Goal: Task Accomplishment & Management: Complete application form

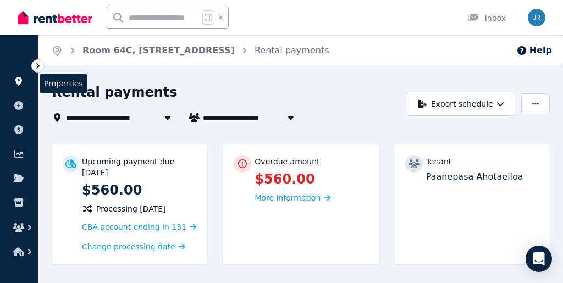
click at [21, 82] on icon at bounding box center [18, 81] width 7 height 9
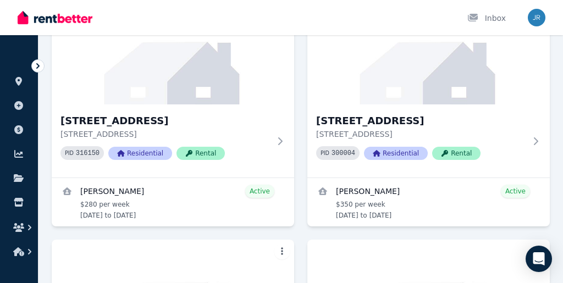
scroll to position [160, 0]
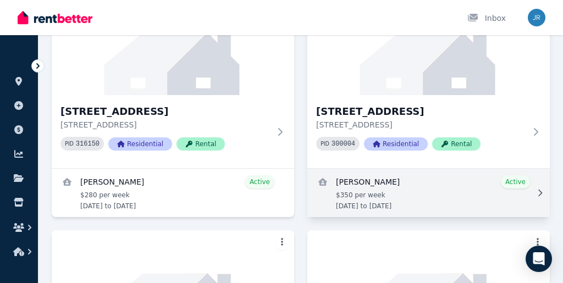
click at [381, 186] on link "View details for Ahmad Osama Fatik" at bounding box center [428, 193] width 242 height 48
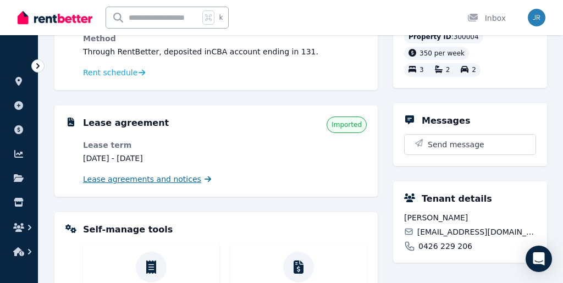
scroll to position [273, 0]
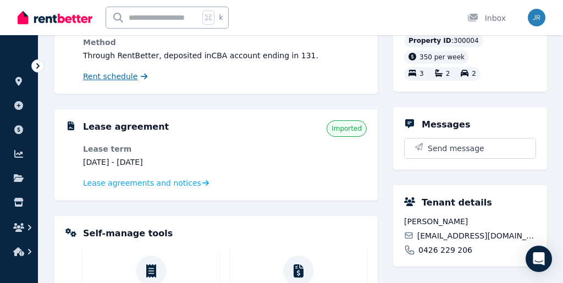
click at [122, 79] on span "Rent schedule" at bounding box center [110, 76] width 54 height 11
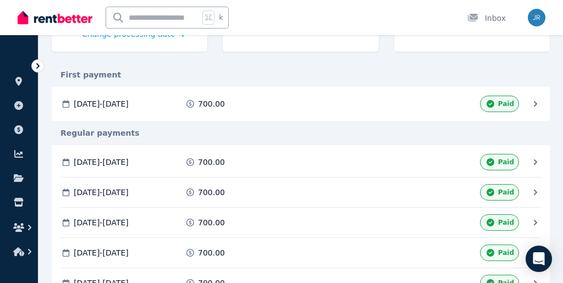
scroll to position [212, 0]
click at [283, 75] on div "First payment" at bounding box center [301, 75] width 498 height 11
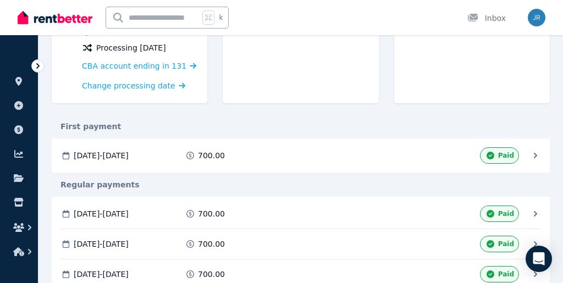
scroll to position [150, 0]
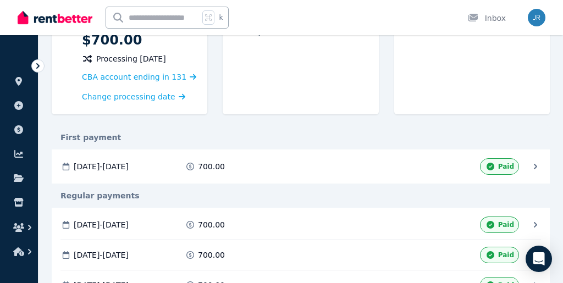
click at [266, 137] on div "First payment" at bounding box center [301, 137] width 498 height 11
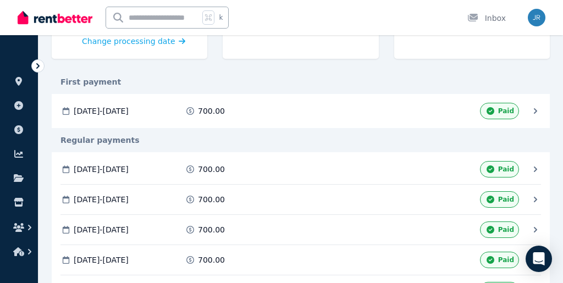
scroll to position [206, 0]
click at [301, 69] on div "First payment" at bounding box center [301, 81] width 498 height 24
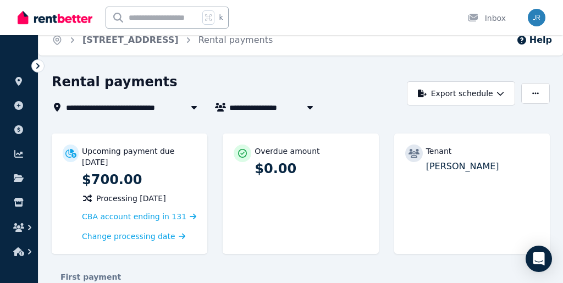
scroll to position [5, 0]
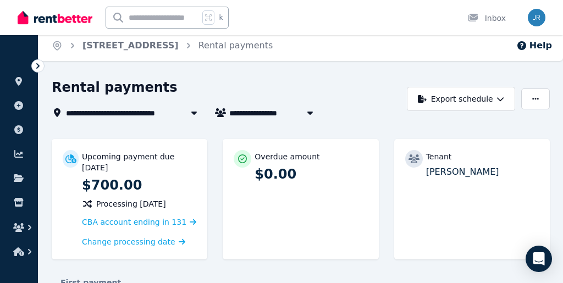
click at [123, 113] on span "[STREET_ADDRESS]" at bounding box center [114, 112] width 96 height 13
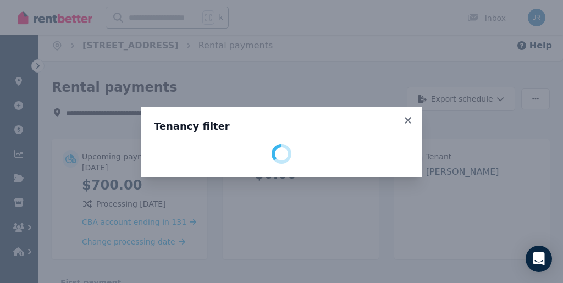
select select "**********"
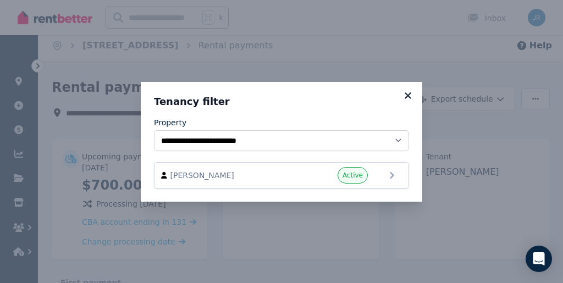
click at [407, 93] on icon at bounding box center [407, 95] width 6 height 6
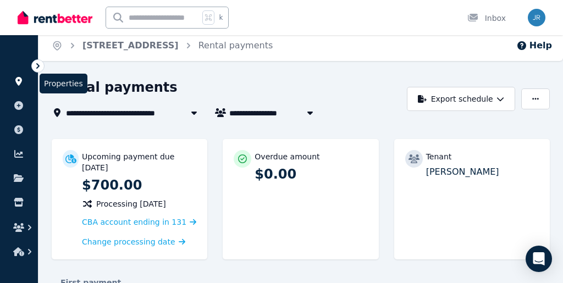
click at [20, 84] on icon at bounding box center [18, 81] width 7 height 9
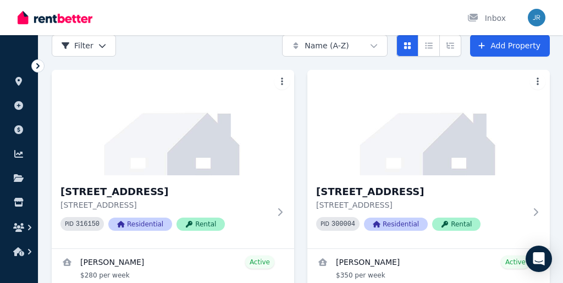
scroll to position [122, 0]
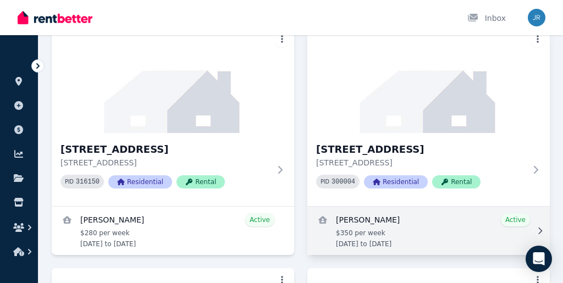
click at [416, 232] on link "View details for Ahmad Osama Fatik" at bounding box center [428, 231] width 242 height 48
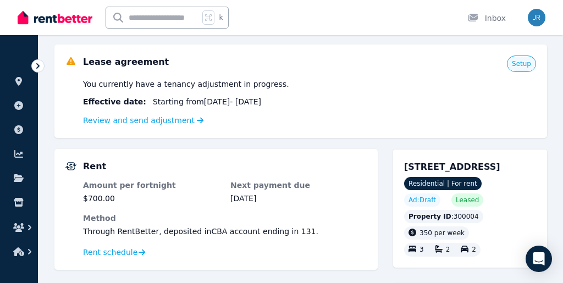
scroll to position [99, 0]
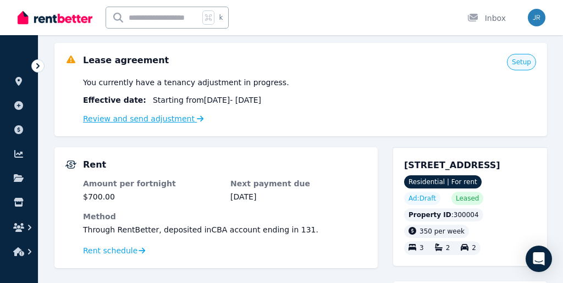
click at [163, 119] on link "Review and send adjustment" at bounding box center [143, 118] width 121 height 9
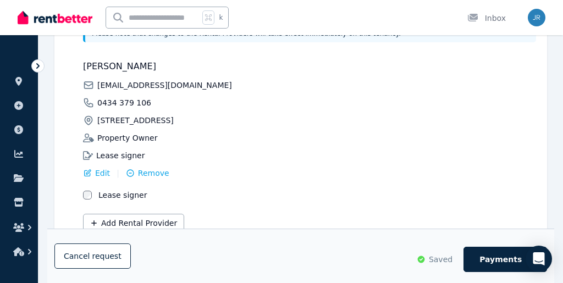
scroll to position [365, 0]
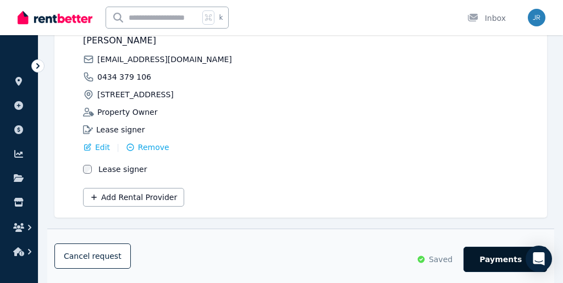
click at [499, 265] on button "Payments" at bounding box center [505, 259] width 84 height 25
select select "**********"
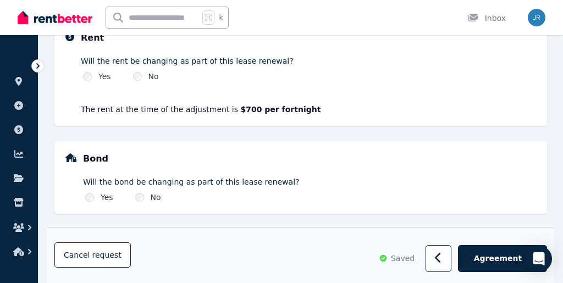
scroll to position [413, 0]
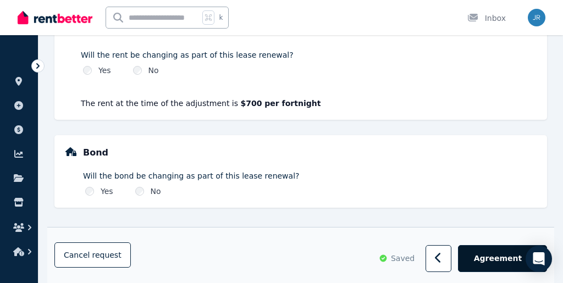
click at [489, 258] on span "Agreement" at bounding box center [498, 258] width 48 height 11
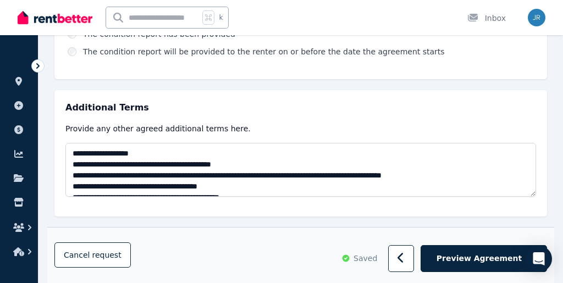
scroll to position [710, 0]
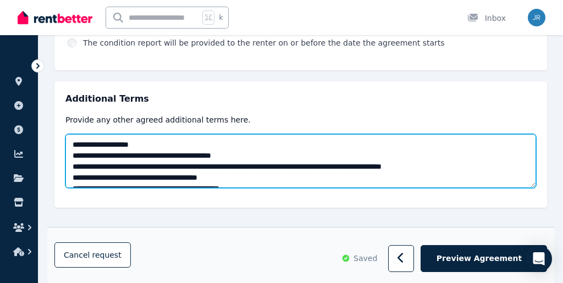
click at [320, 158] on textarea "**********" at bounding box center [300, 161] width 470 height 54
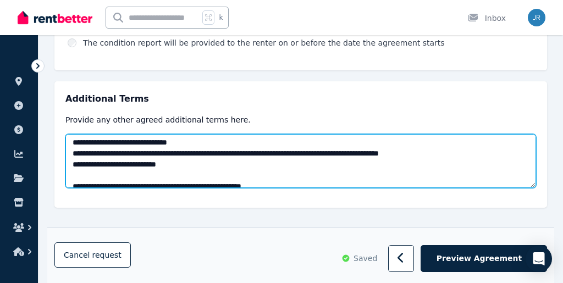
scroll to position [143, 0]
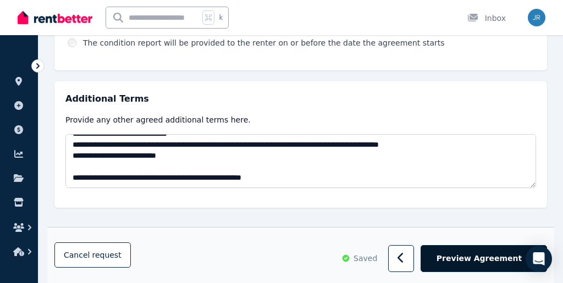
click at [475, 262] on span "Preview Agreement" at bounding box center [478, 258] width 85 height 11
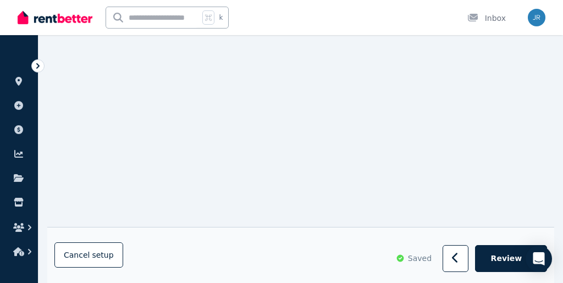
scroll to position [7299, 0]
click at [507, 255] on span "Review" at bounding box center [506, 258] width 31 height 11
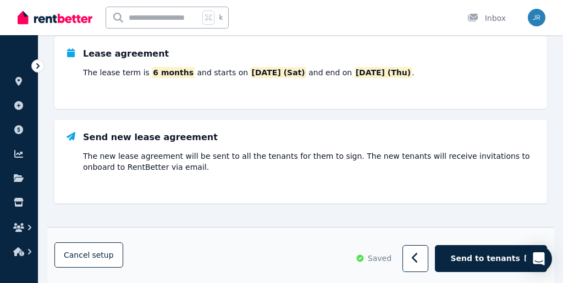
scroll to position [344, 0]
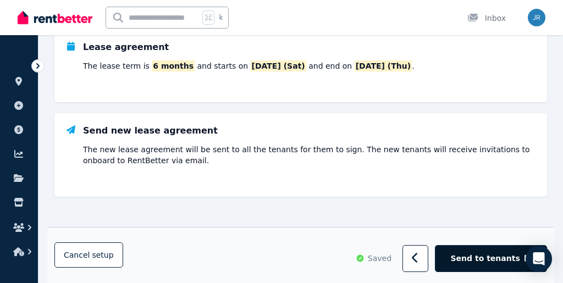
click at [487, 262] on span "Send to tenants" at bounding box center [484, 258] width 69 height 11
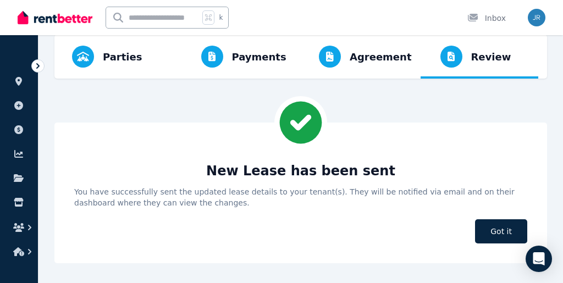
scroll to position [49, 0]
click at [19, 84] on icon at bounding box center [18, 81] width 7 height 9
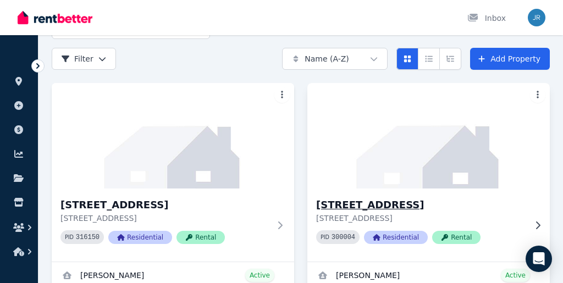
scroll to position [71, 0]
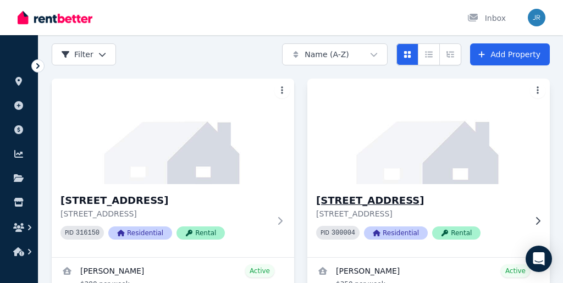
click at [338, 152] on img at bounding box center [428, 131] width 254 height 111
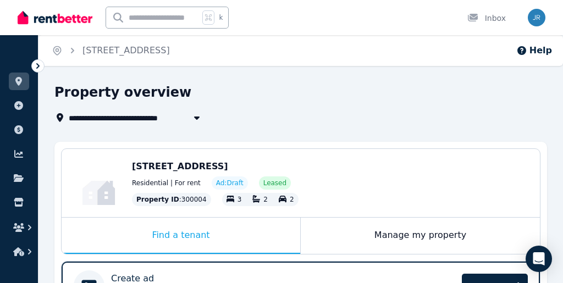
click at [94, 116] on span "[STREET_ADDRESS]" at bounding box center [117, 117] width 96 height 13
type input "**********"
click at [311, 82] on div "**********" at bounding box center [281, 141] width 563 height 283
click at [18, 77] on icon at bounding box center [18, 81] width 7 height 9
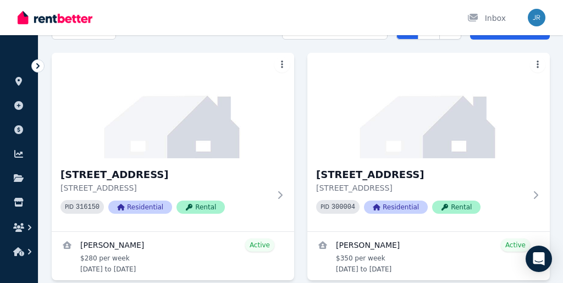
scroll to position [208, 0]
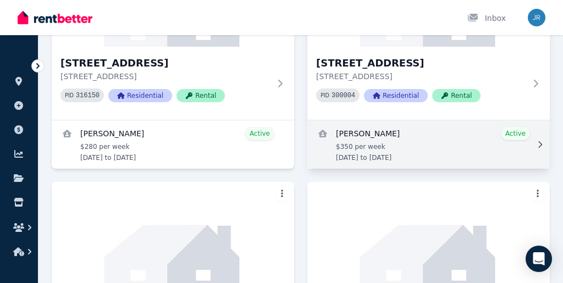
click at [443, 137] on link "View details for Ahmad Osama Fatik" at bounding box center [428, 144] width 242 height 48
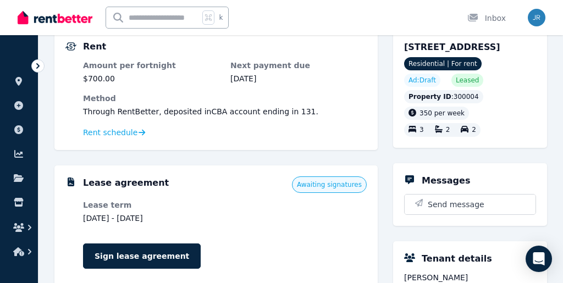
scroll to position [237, 0]
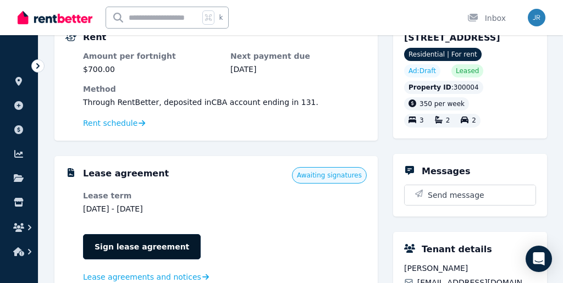
click at [134, 246] on link "Sign lease agreement" at bounding box center [142, 246] width 118 height 25
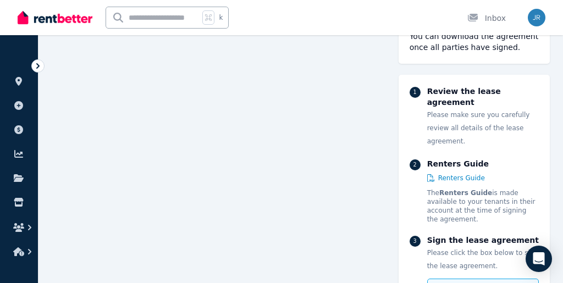
scroll to position [337, 0]
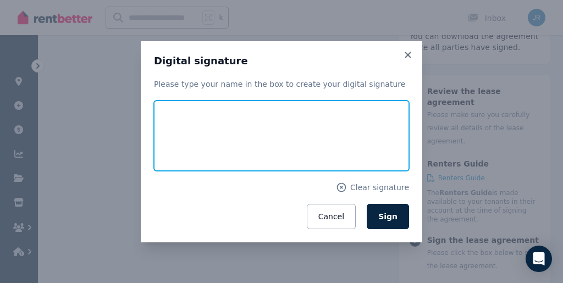
click at [234, 143] on input "text" at bounding box center [281, 136] width 255 height 70
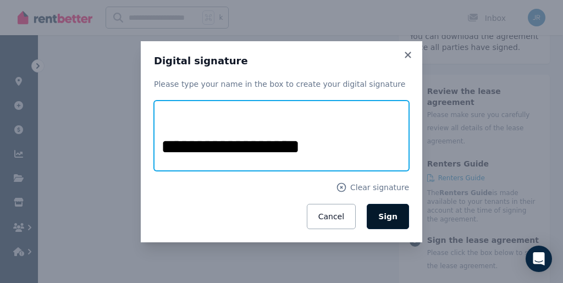
type input "**********"
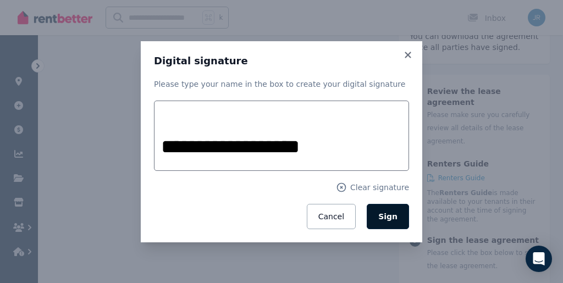
click at [390, 218] on span "Sign" at bounding box center [387, 216] width 19 height 9
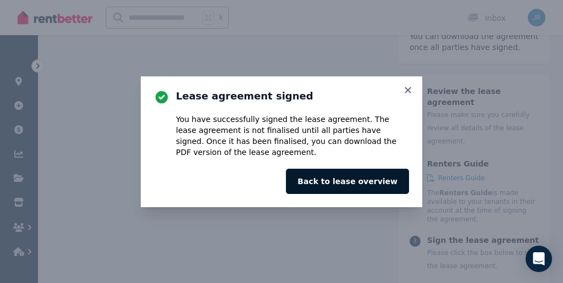
click at [346, 182] on button "Back to lease overview" at bounding box center [347, 181] width 123 height 25
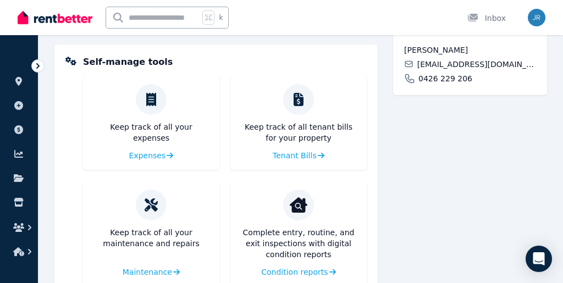
scroll to position [489, 0]
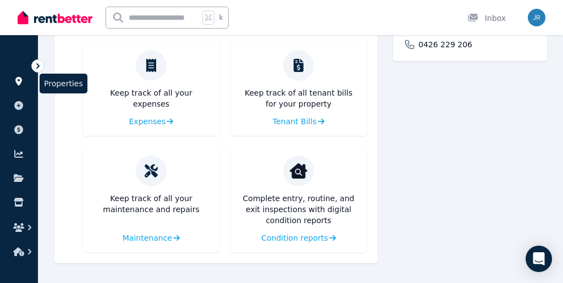
click at [17, 86] on icon at bounding box center [18, 81] width 11 height 9
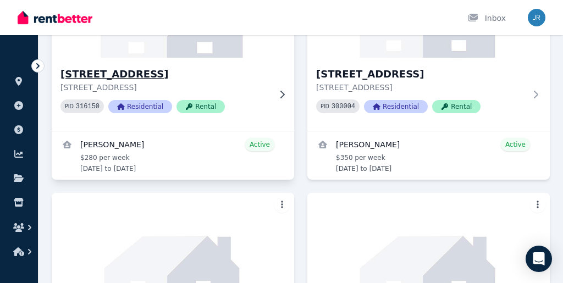
scroll to position [201, 0]
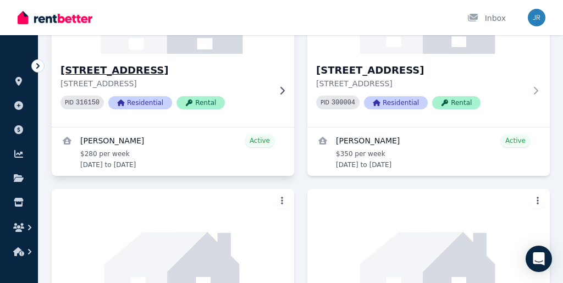
click at [165, 159] on link "View details for Sanjeev Gurumurthi" at bounding box center [173, 151] width 242 height 48
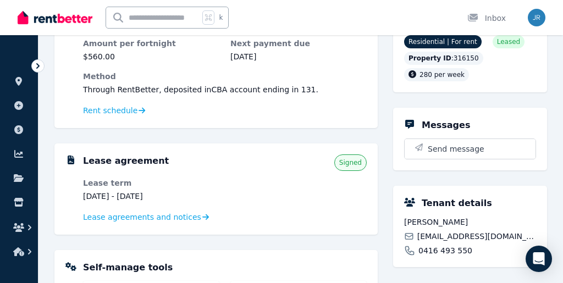
scroll to position [129, 0]
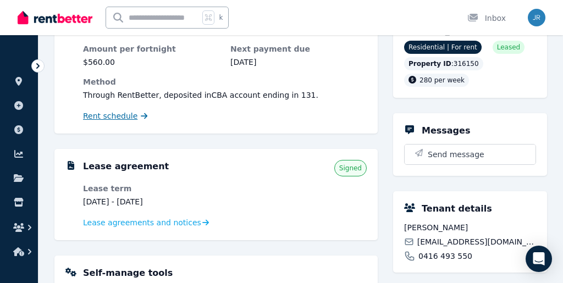
click at [117, 114] on span "Rent schedule" at bounding box center [110, 115] width 54 height 11
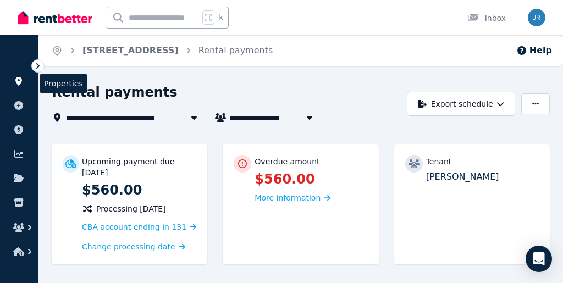
click at [21, 81] on icon at bounding box center [18, 81] width 7 height 9
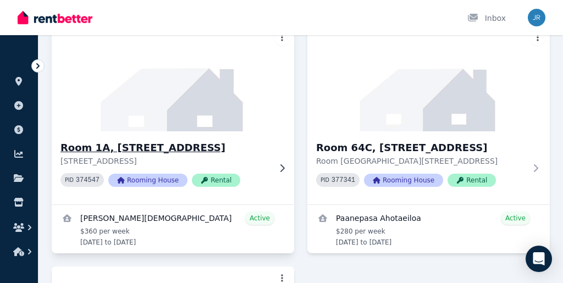
scroll to position [374, 0]
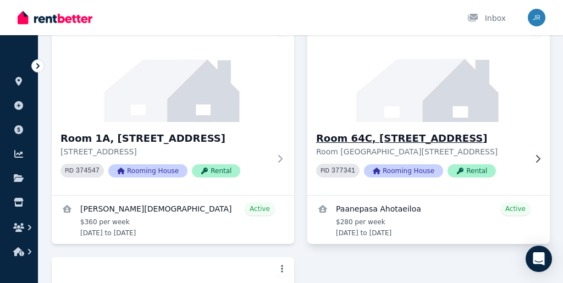
click at [392, 109] on img at bounding box center [428, 69] width 254 height 111
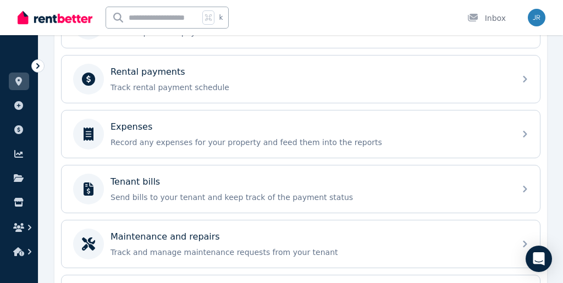
scroll to position [451, 0]
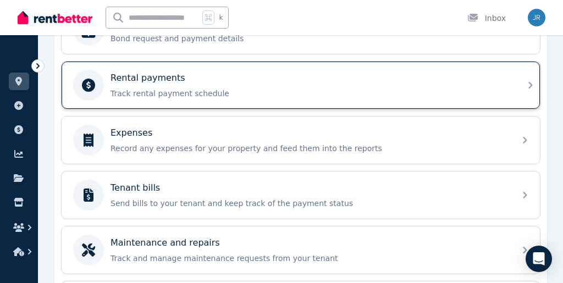
click at [416, 94] on p "Track rental payment schedule" at bounding box center [309, 93] width 398 height 11
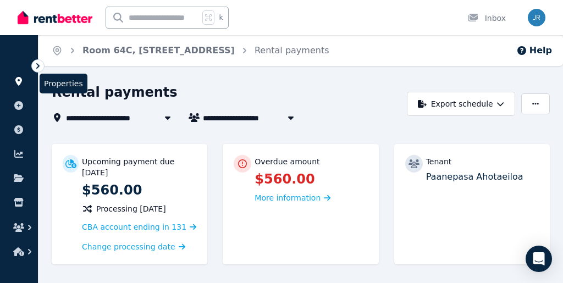
click at [15, 80] on icon at bounding box center [18, 81] width 11 height 9
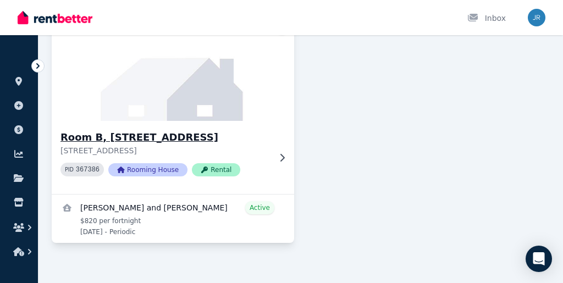
scroll to position [626, 0]
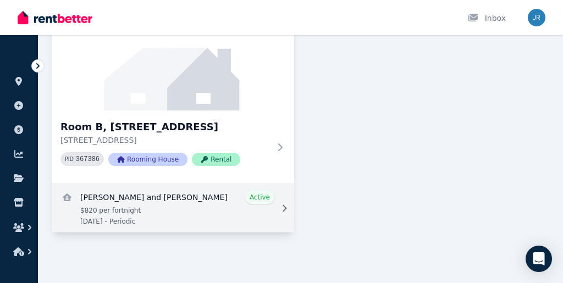
click at [148, 201] on link "View details for Rebecca Delicata and Julian Gatt" at bounding box center [173, 208] width 242 height 48
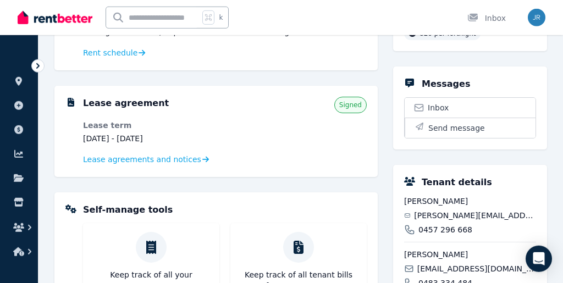
scroll to position [183, 0]
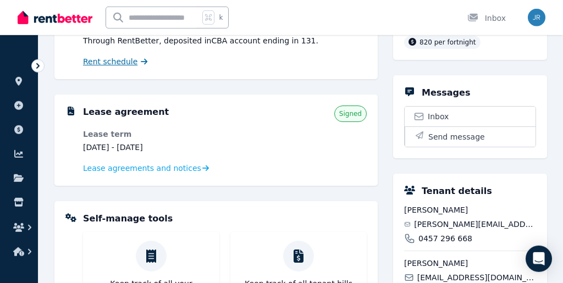
click at [115, 61] on span "Rent schedule" at bounding box center [110, 61] width 54 height 11
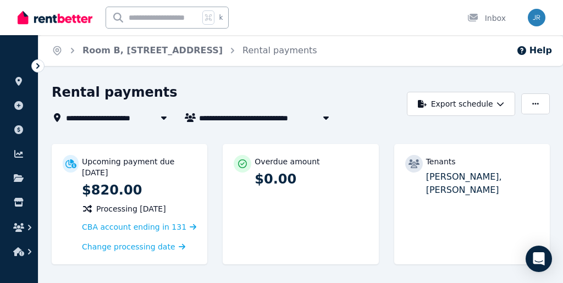
click at [360, 73] on div "**********" at bounding box center [281, 141] width 563 height 283
click at [347, 44] on div "Home Room B, [STREET_ADDRESS] Help" at bounding box center [300, 50] width 524 height 31
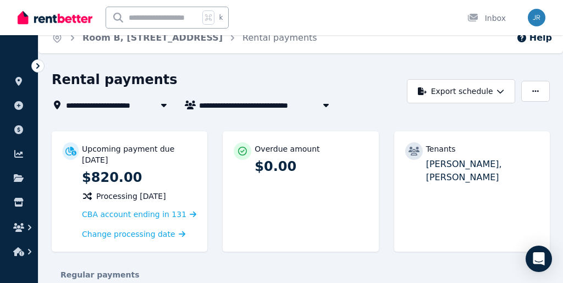
scroll to position [7, 0]
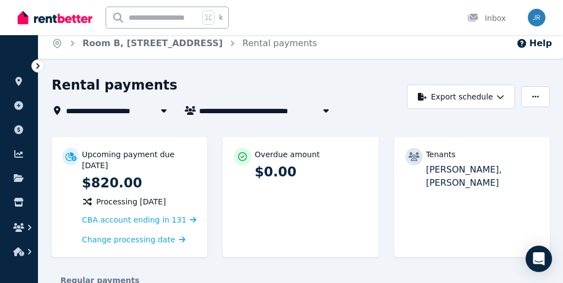
click at [241, 116] on span "[PERSON_NAME] and [PERSON_NAME]" at bounding box center [282, 110] width 167 height 13
type input "**********"
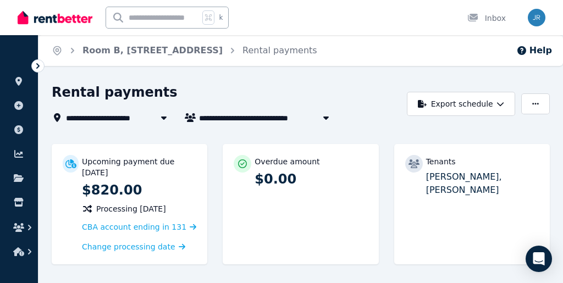
click at [262, 75] on div "**********" at bounding box center [281, 141] width 563 height 283
click at [66, 118] on div "**********" at bounding box center [113, 117] width 122 height 13
click at [435, 179] on p "[PERSON_NAME], [PERSON_NAME]" at bounding box center [482, 183] width 113 height 26
click at [152, 49] on link "Room B, [STREET_ADDRESS]" at bounding box center [152, 50] width 140 height 10
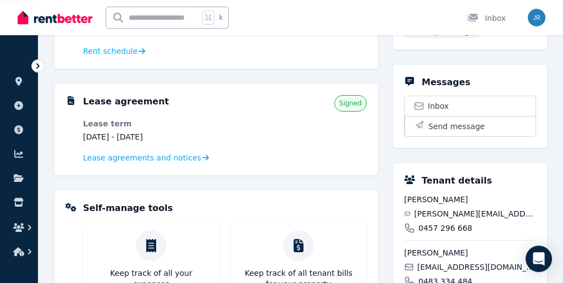
scroll to position [183, 0]
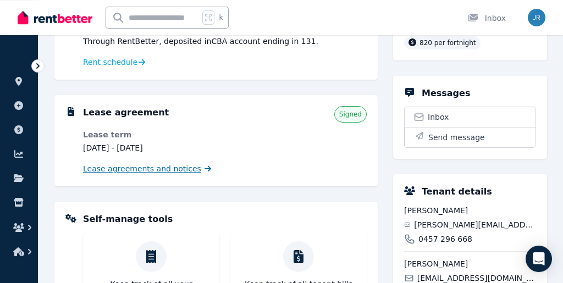
click at [186, 169] on span "Lease agreements and notices" at bounding box center [142, 168] width 118 height 11
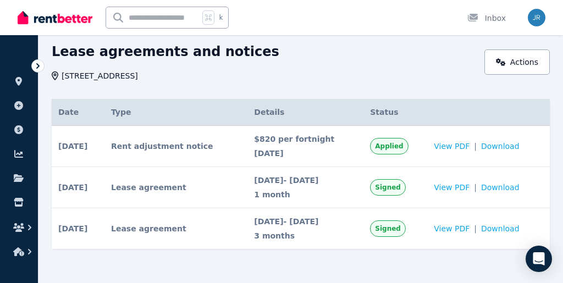
scroll to position [46, 0]
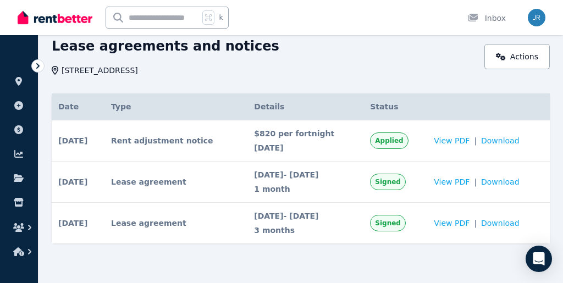
click at [291, 140] on div "$820 per fortnight [DATE]" at bounding box center [305, 140] width 103 height 25
click at [459, 141] on span "View PDF" at bounding box center [451, 140] width 36 height 11
click at [18, 82] on icon at bounding box center [18, 81] width 7 height 9
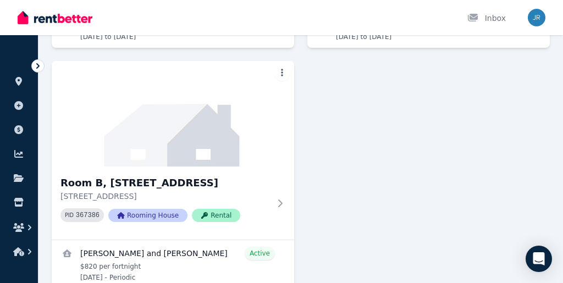
scroll to position [603, 0]
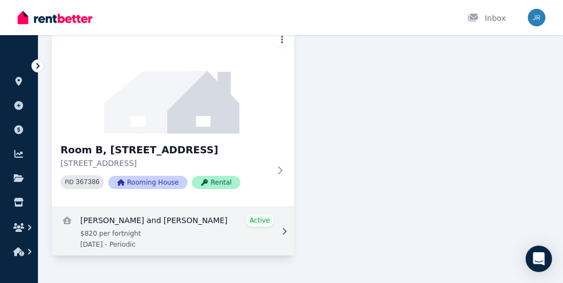
click at [199, 240] on link "View details for Rebecca Delicata and Julian Gatt" at bounding box center [173, 231] width 242 height 48
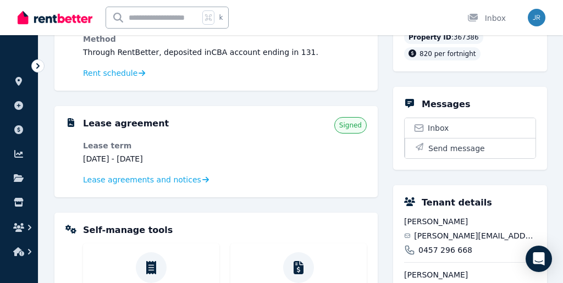
scroll to position [171, 0]
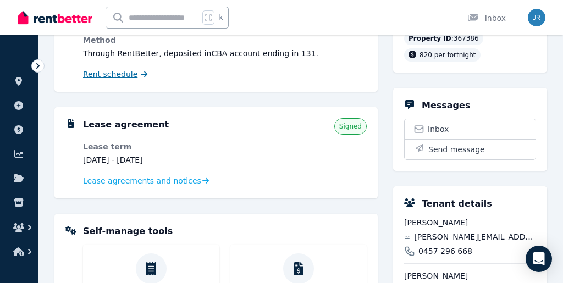
click at [125, 76] on span "Rent schedule" at bounding box center [110, 74] width 54 height 11
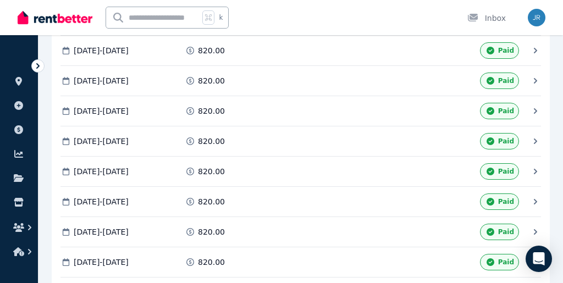
scroll to position [441, 0]
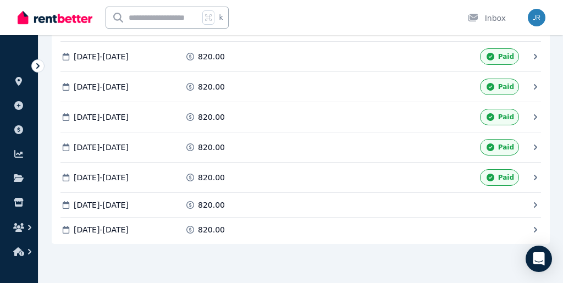
click at [129, 232] on span "[DATE] - [DATE]" at bounding box center [101, 229] width 55 height 11
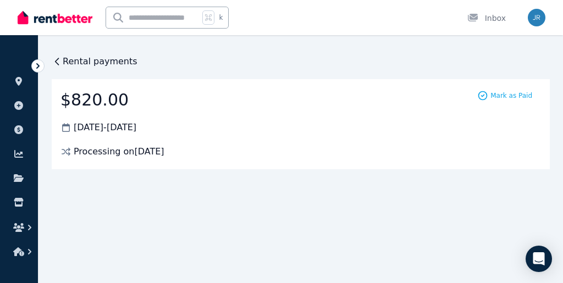
scroll to position [0, 0]
click at [146, 147] on span "Processing on [DATE]" at bounding box center [119, 151] width 91 height 13
click at [136, 132] on span "[DATE] - [DATE]" at bounding box center [105, 127] width 63 height 13
click at [70, 62] on span "Rental payments" at bounding box center [100, 61] width 75 height 13
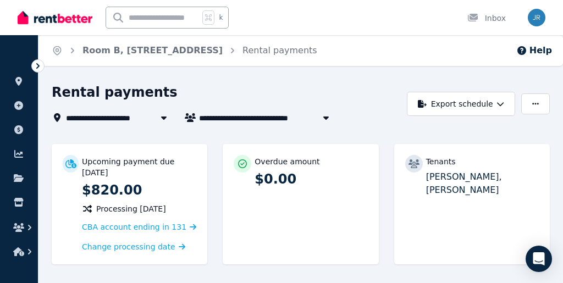
click at [124, 118] on span "Room B, [STREET_ADDRESS]" at bounding box center [131, 117] width 131 height 13
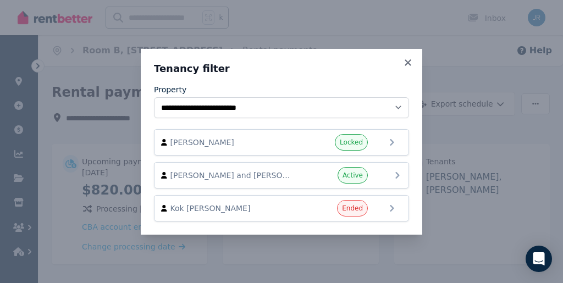
click at [399, 176] on icon at bounding box center [397, 175] width 4 height 7
click at [232, 175] on span "[PERSON_NAME] and [PERSON_NAME]" at bounding box center [232, 175] width 125 height 11
click at [411, 60] on icon at bounding box center [407, 63] width 11 height 10
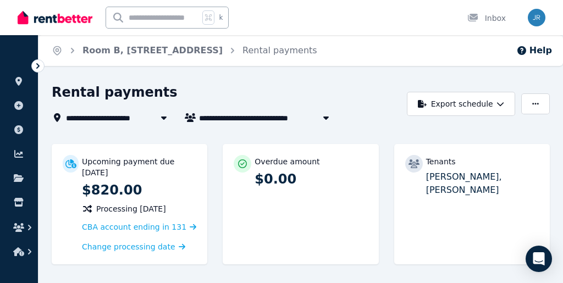
click at [137, 117] on span "Room B, [STREET_ADDRESS]" at bounding box center [131, 117] width 131 height 13
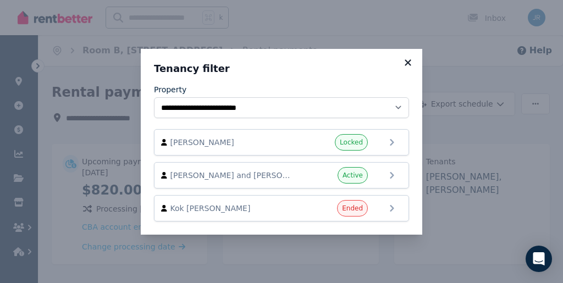
click at [410, 62] on icon at bounding box center [407, 63] width 11 height 10
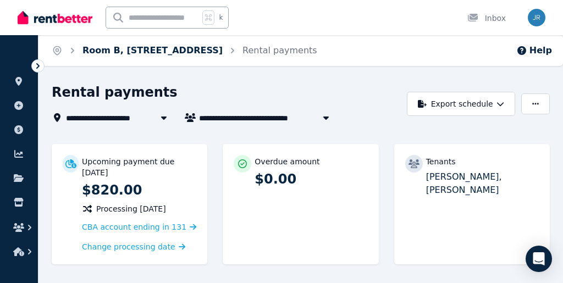
click at [110, 49] on link "Room B, [STREET_ADDRESS]" at bounding box center [152, 50] width 140 height 10
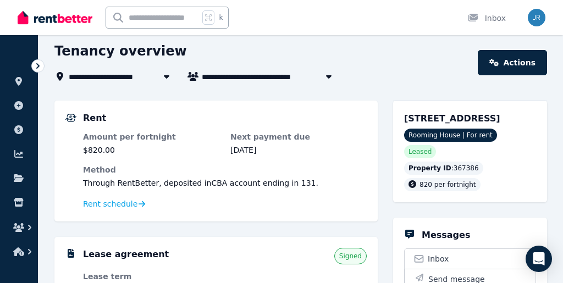
scroll to position [49, 0]
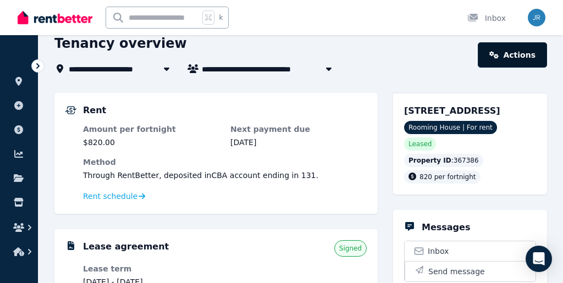
click at [500, 60] on link "Actions" at bounding box center [511, 54] width 69 height 25
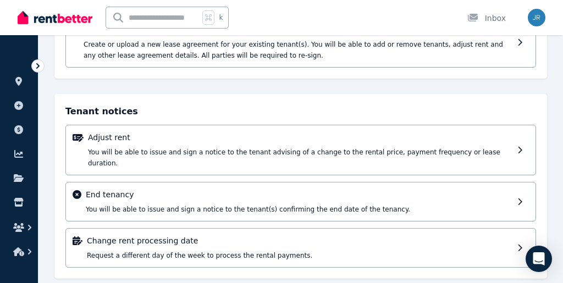
scroll to position [190, 0]
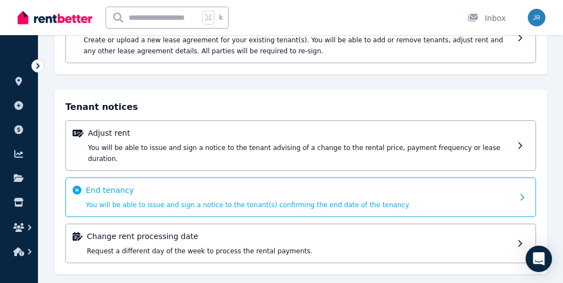
click at [302, 201] on span "You will be able to issue and sign a notice to the tenant(s) confirming the end…" at bounding box center [248, 205] width 324 height 8
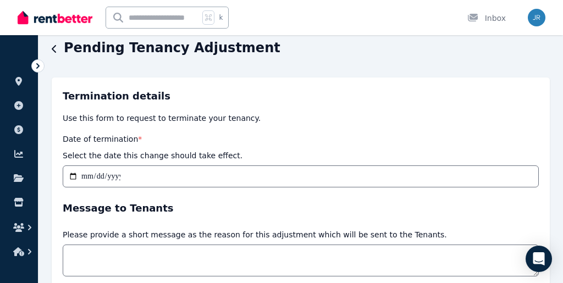
scroll to position [46, 0]
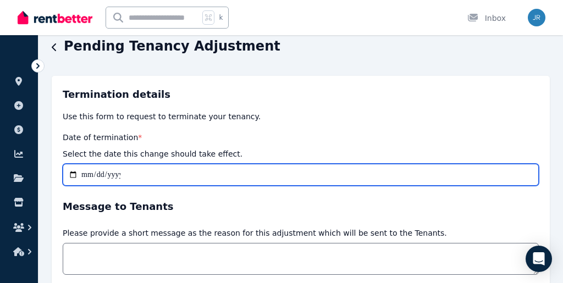
click at [236, 172] on input "Date of termination *" at bounding box center [301, 175] width 476 height 22
click at [527, 176] on input "Date of termination *" at bounding box center [301, 175] width 476 height 22
type input "**********"
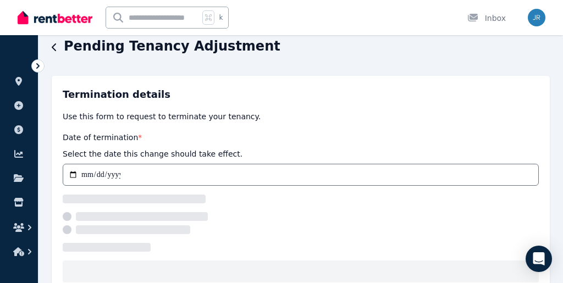
click at [218, 108] on div "**********" at bounding box center [301, 185] width 476 height 196
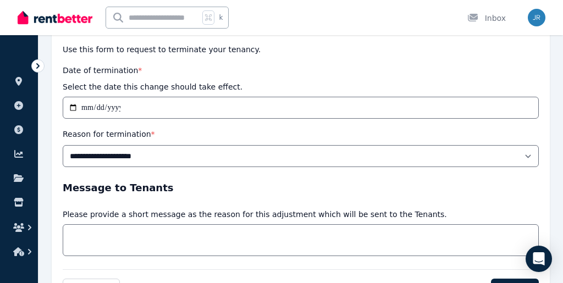
scroll to position [122, 0]
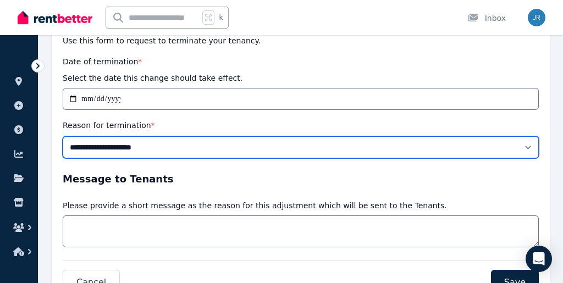
select select "**********"
click option "**********" at bounding box center [0, 0] width 0 height 0
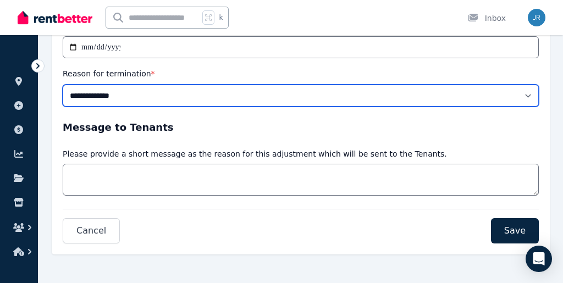
scroll to position [176, 0]
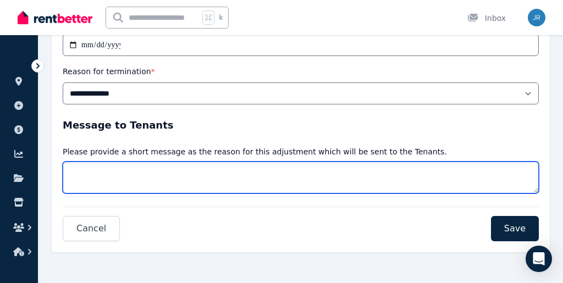
click at [200, 181] on textarea "Message" at bounding box center [301, 178] width 476 height 32
type textarea "**********"
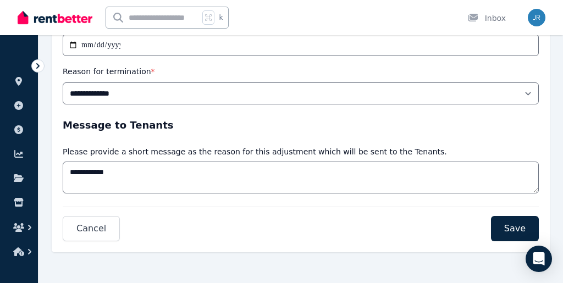
click at [229, 218] on div "Cancel Save" at bounding box center [301, 224] width 476 height 35
click at [513, 231] on span "Save" at bounding box center [514, 228] width 21 height 13
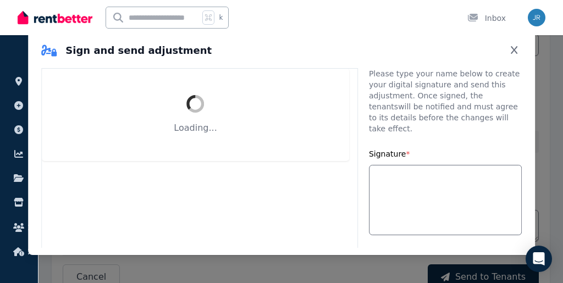
select select "**********"
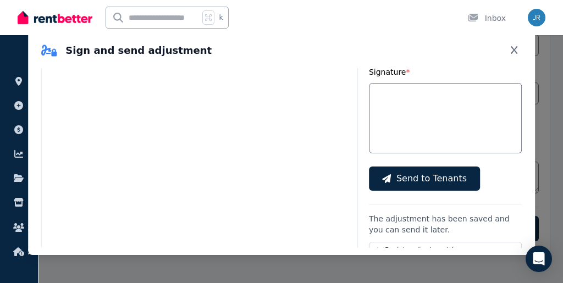
scroll to position [82, 0]
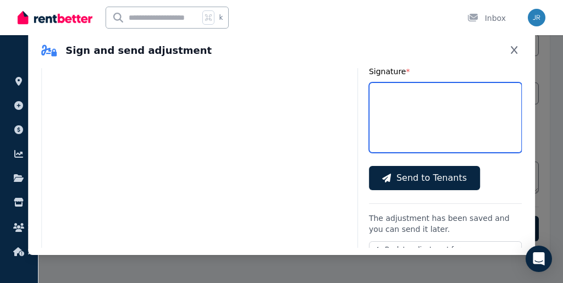
click at [411, 110] on input "Signature *" at bounding box center [445, 117] width 153 height 70
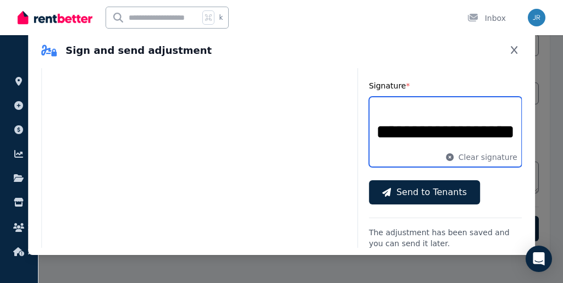
scroll to position [79, 0]
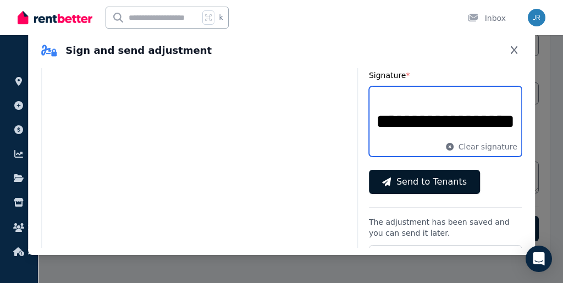
type input "**********"
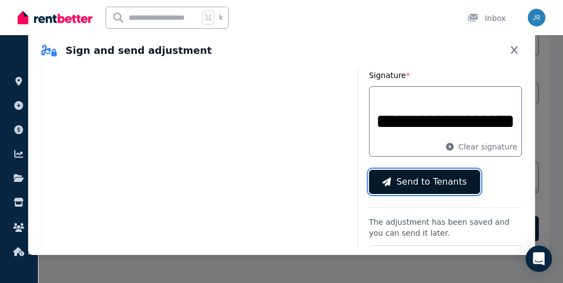
click at [434, 175] on span "Send to Tenants" at bounding box center [431, 181] width 70 height 13
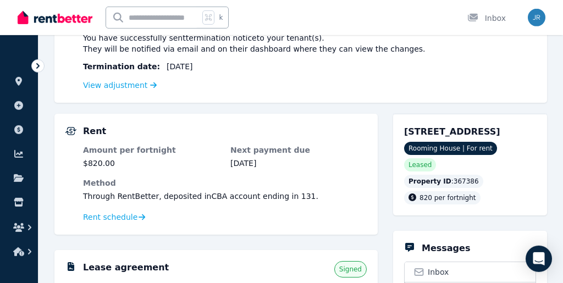
scroll to position [123, 0]
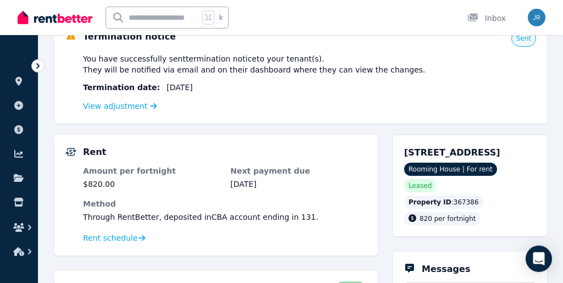
click at [116, 111] on div "View adjustment" at bounding box center [309, 105] width 453 height 13
click at [116, 107] on link "View adjustment" at bounding box center [120, 106] width 74 height 9
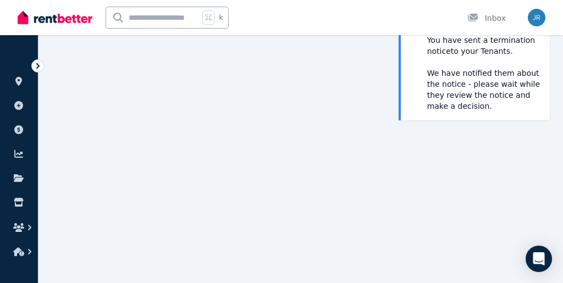
scroll to position [118, 0]
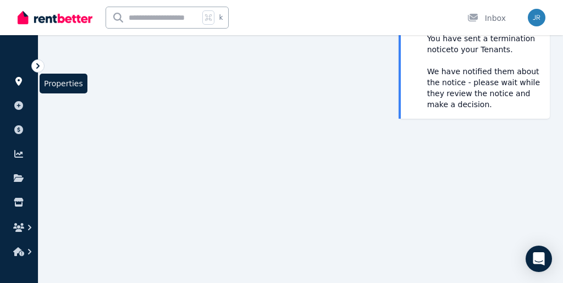
click at [18, 81] on icon at bounding box center [18, 81] width 7 height 9
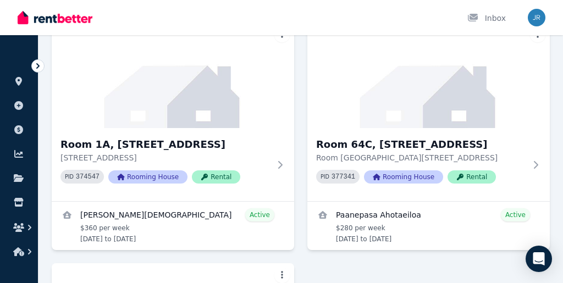
scroll to position [342, 0]
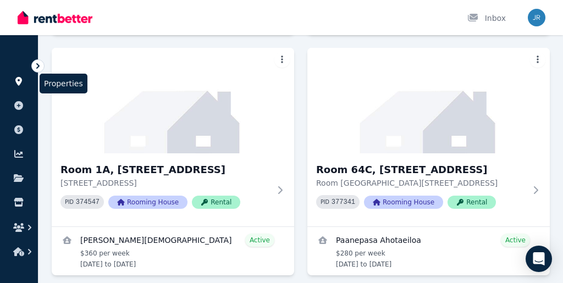
click at [17, 80] on icon at bounding box center [18, 81] width 7 height 9
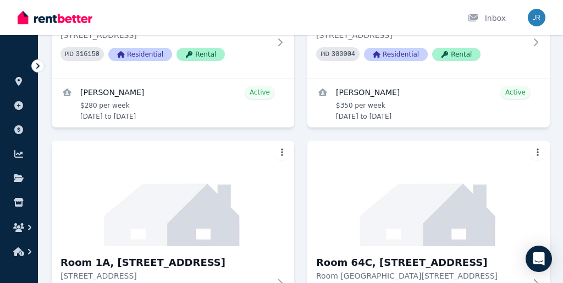
scroll to position [247, 0]
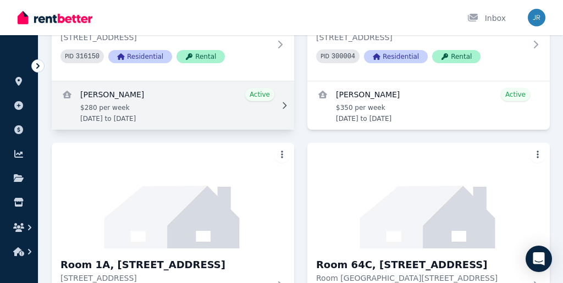
click at [169, 107] on link "View details for Sanjeev Gurumurthi" at bounding box center [173, 105] width 242 height 48
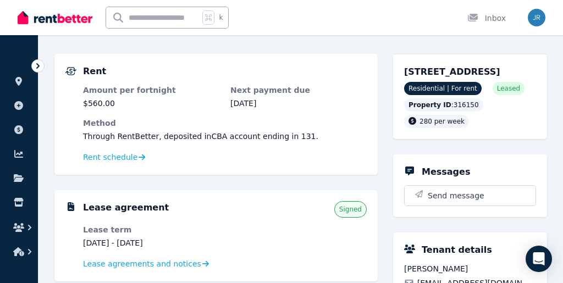
scroll to position [94, 0]
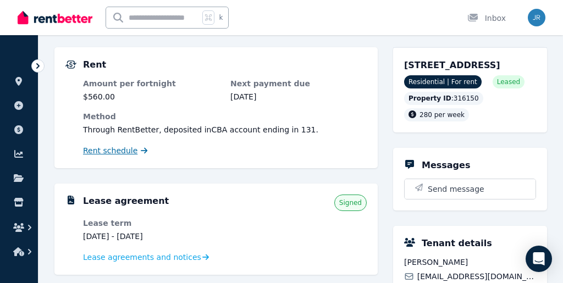
click at [118, 152] on span "Rent schedule" at bounding box center [110, 150] width 54 height 11
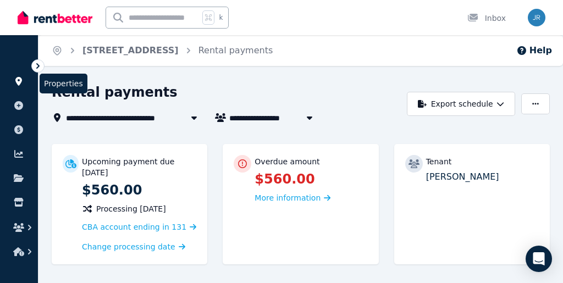
click at [18, 79] on icon at bounding box center [18, 81] width 7 height 9
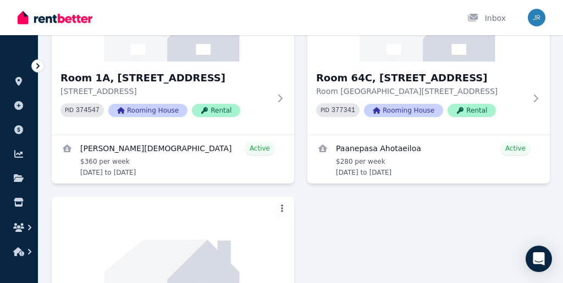
scroll to position [435, 0]
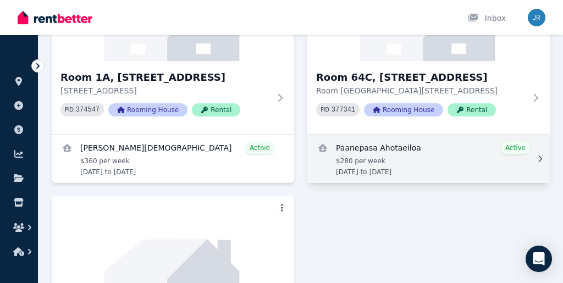
click at [390, 162] on link "View details for Paanepasa Ahotaeiloa" at bounding box center [428, 159] width 242 height 48
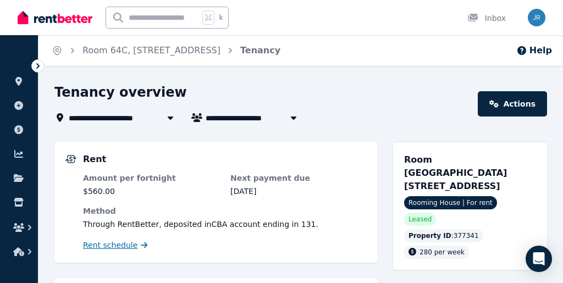
click at [113, 244] on span "Rent schedule" at bounding box center [110, 245] width 54 height 11
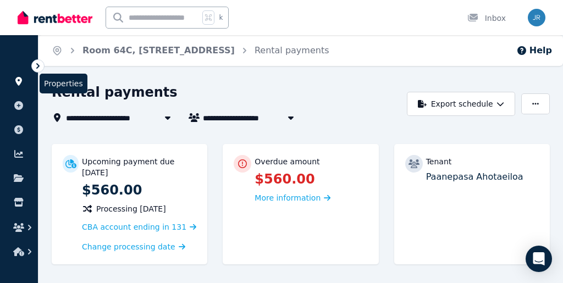
click at [19, 82] on icon at bounding box center [18, 81] width 7 height 9
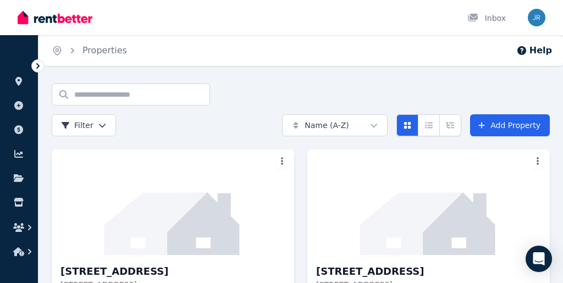
click at [253, 23] on div "Inbox" at bounding box center [263, 17] width 490 height 35
